Goal: Task Accomplishment & Management: Complete application form

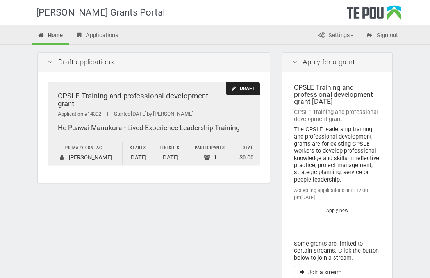
click at [237, 87] on div "Draft" at bounding box center [242, 88] width 34 height 13
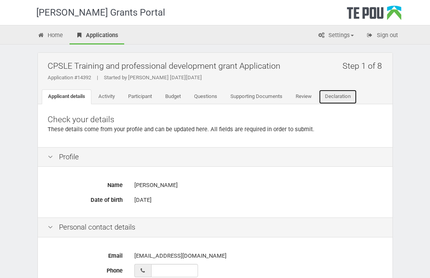
click at [340, 96] on link "Declaration" at bounding box center [337, 96] width 38 height 15
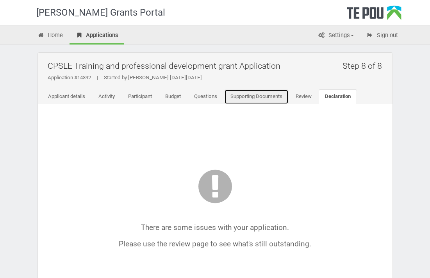
click at [261, 98] on link "Supporting Documents" at bounding box center [256, 96] width 64 height 15
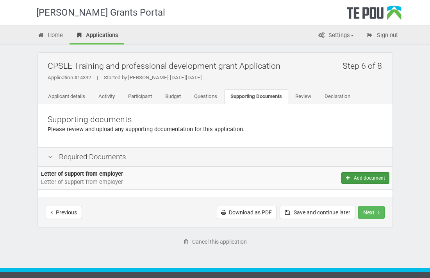
click at [350, 179] on icon "Add document" at bounding box center [347, 178] width 6 height 5
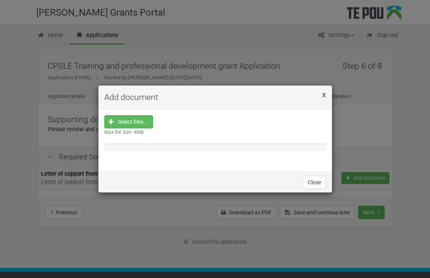
click at [322, 94] on span "x" at bounding box center [323, 94] width 4 height 9
